Goal: Book appointment/travel/reservation

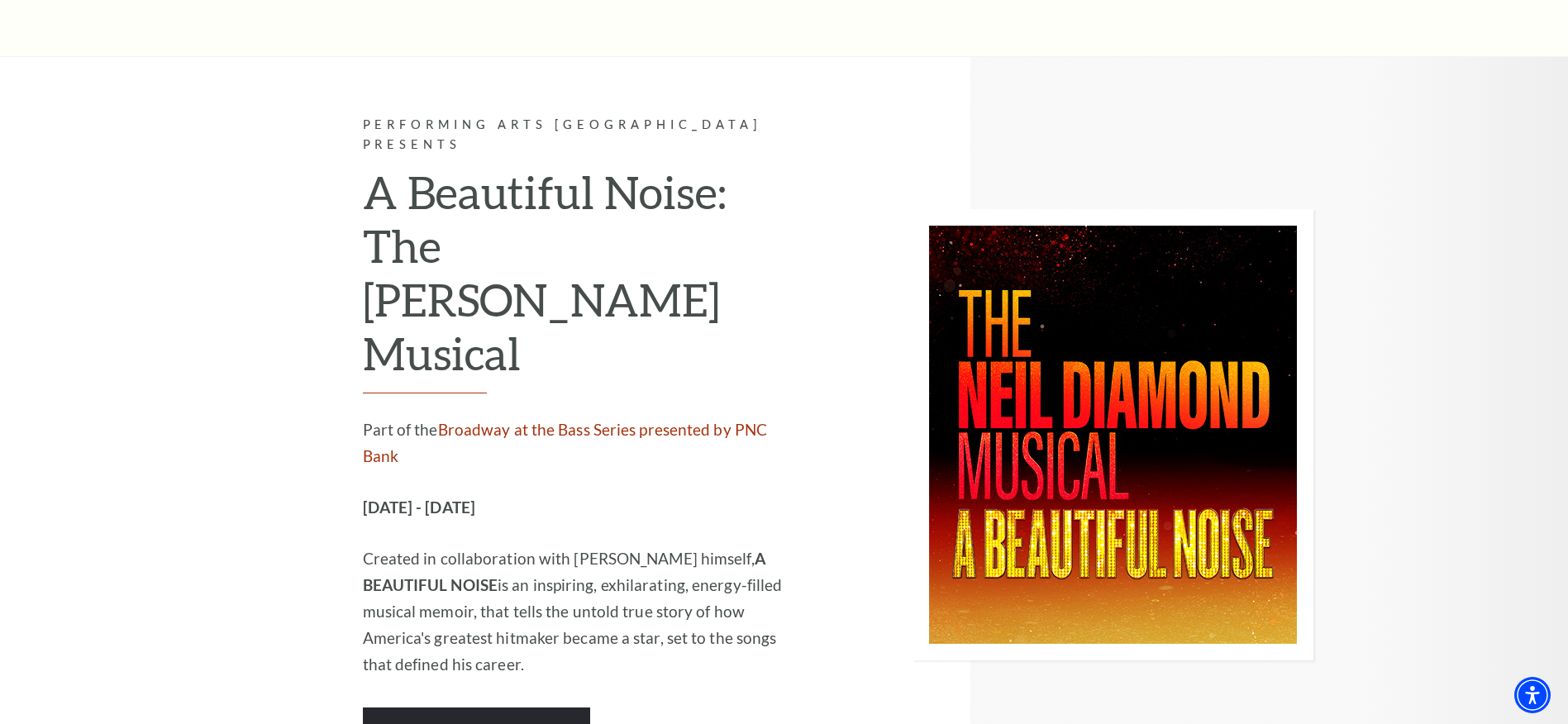
scroll to position [3920, 0]
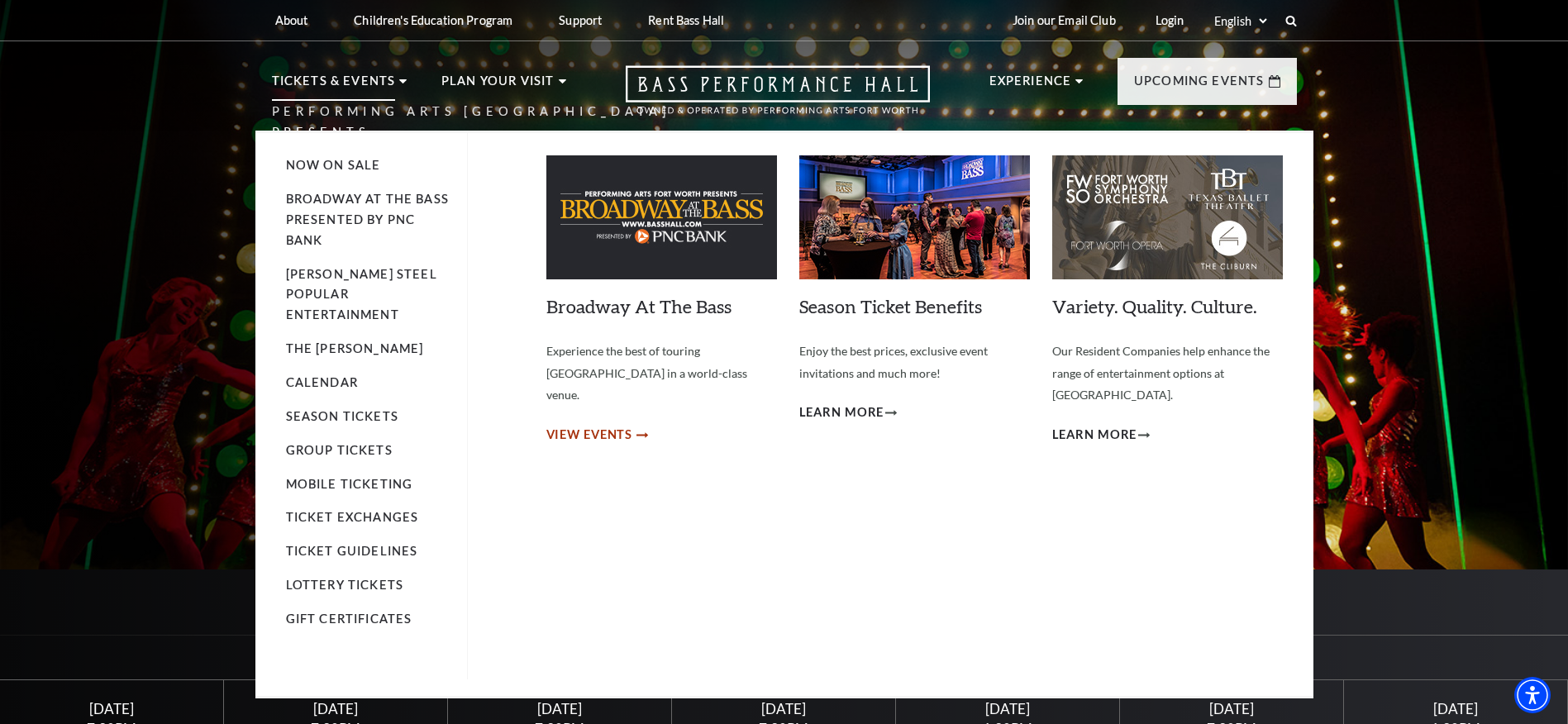
click at [617, 425] on span "View Events" at bounding box center [590, 435] width 87 height 20
